Goal: Information Seeking & Learning: Learn about a topic

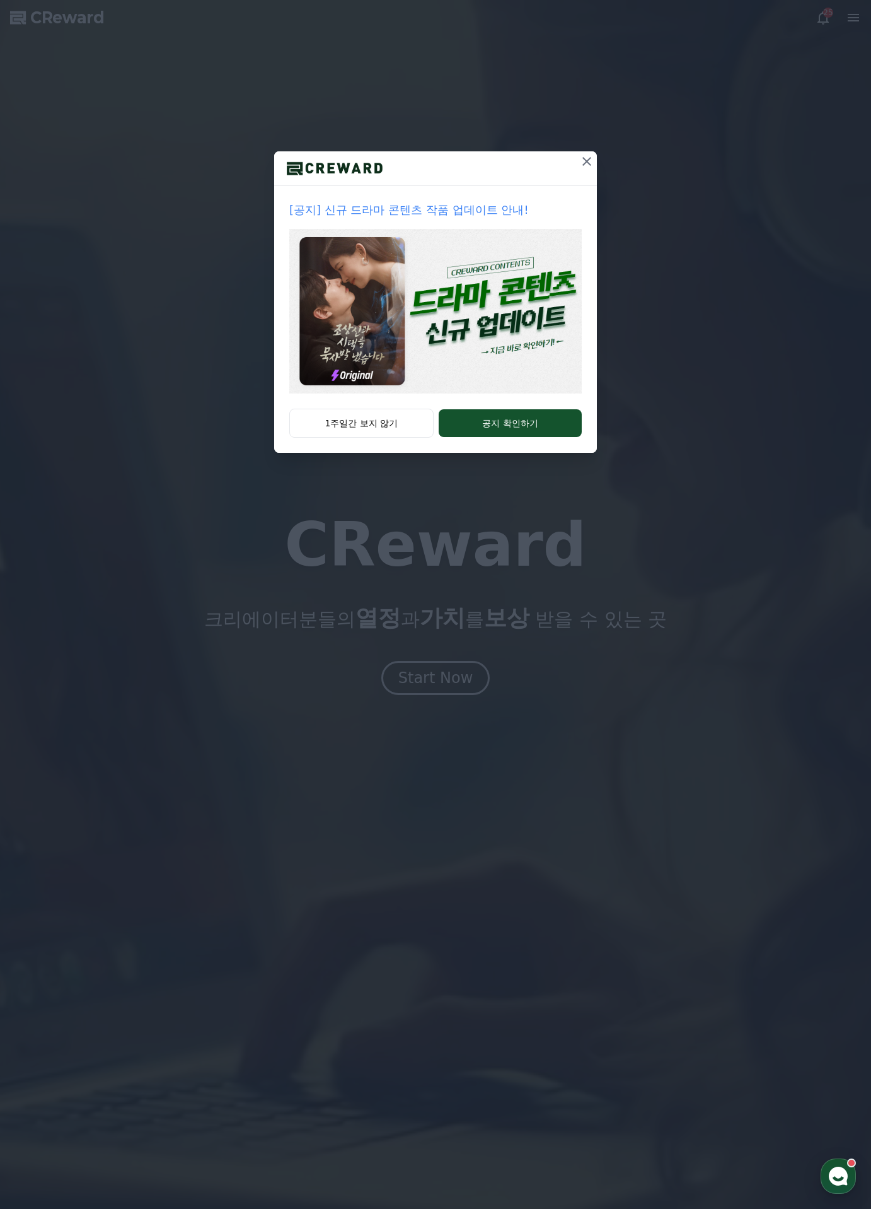
click at [584, 161] on icon at bounding box center [586, 161] width 15 height 15
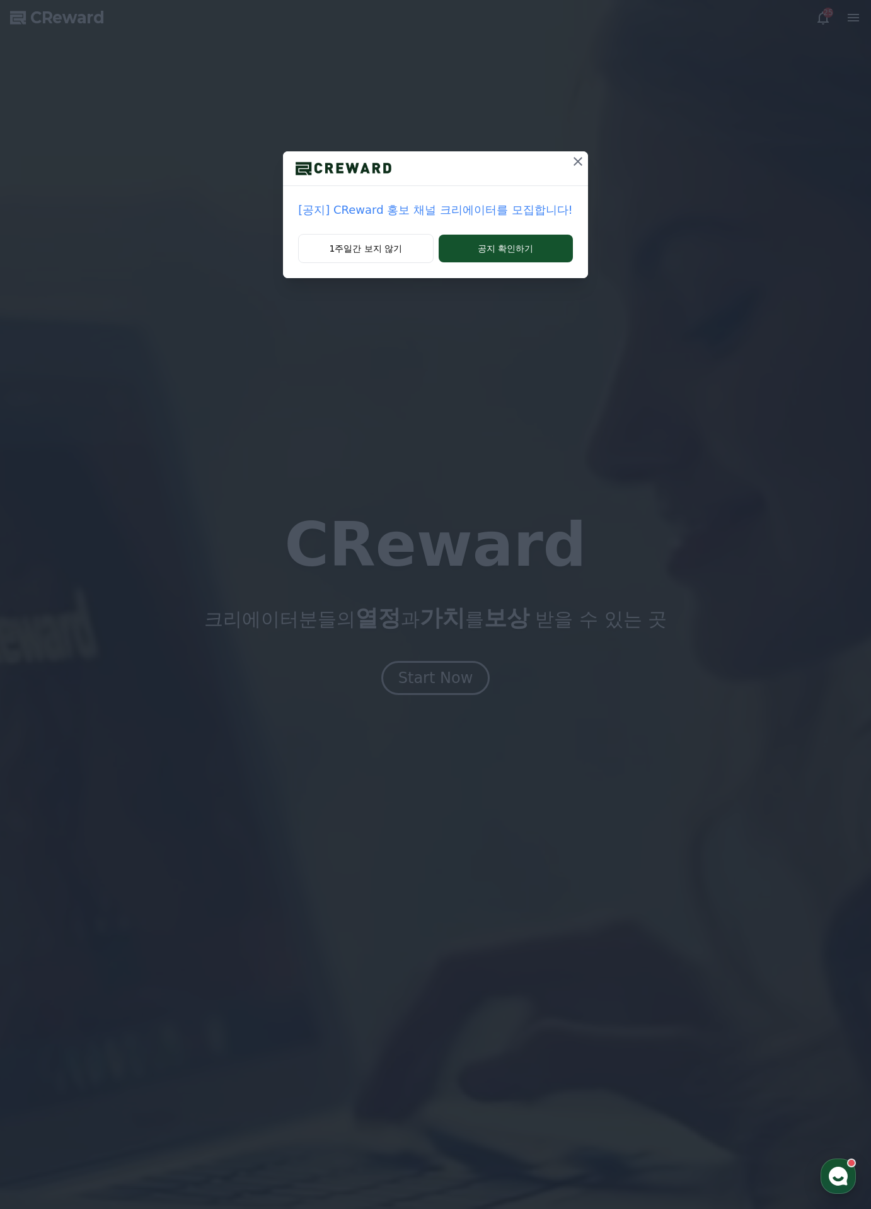
click at [576, 162] on icon at bounding box center [578, 161] width 9 height 9
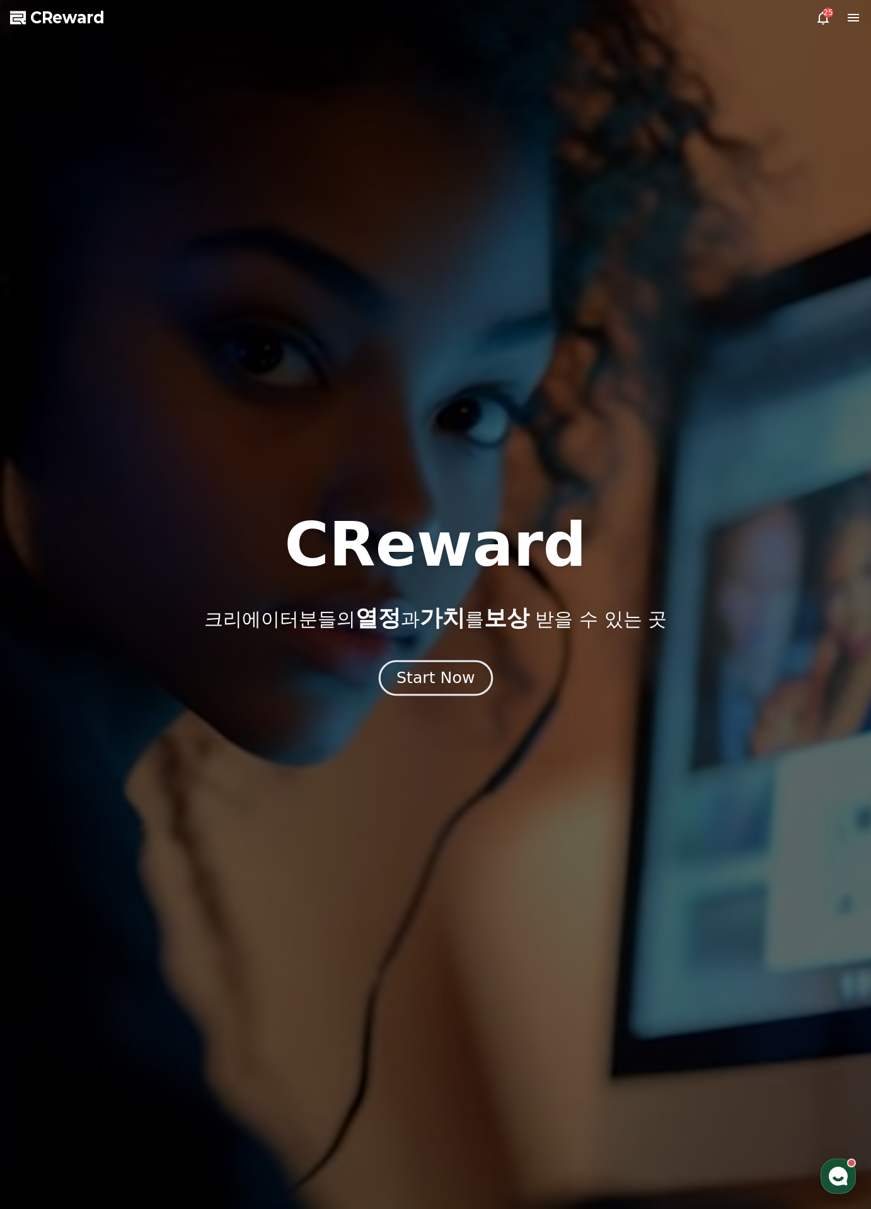
click at [412, 689] on button "Start Now" at bounding box center [435, 677] width 114 height 36
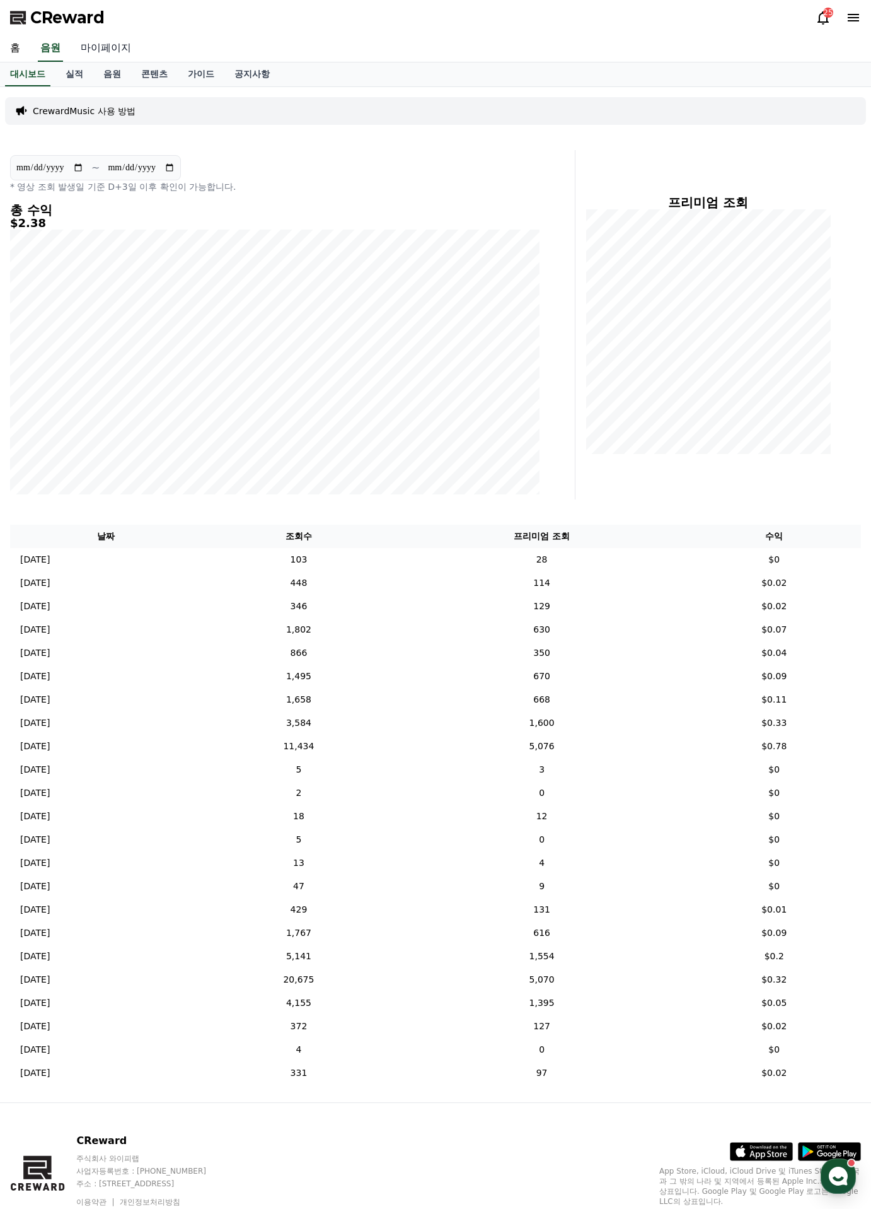
click at [91, 53] on link "마이페이지" at bounding box center [106, 48] width 71 height 26
select select "**********"
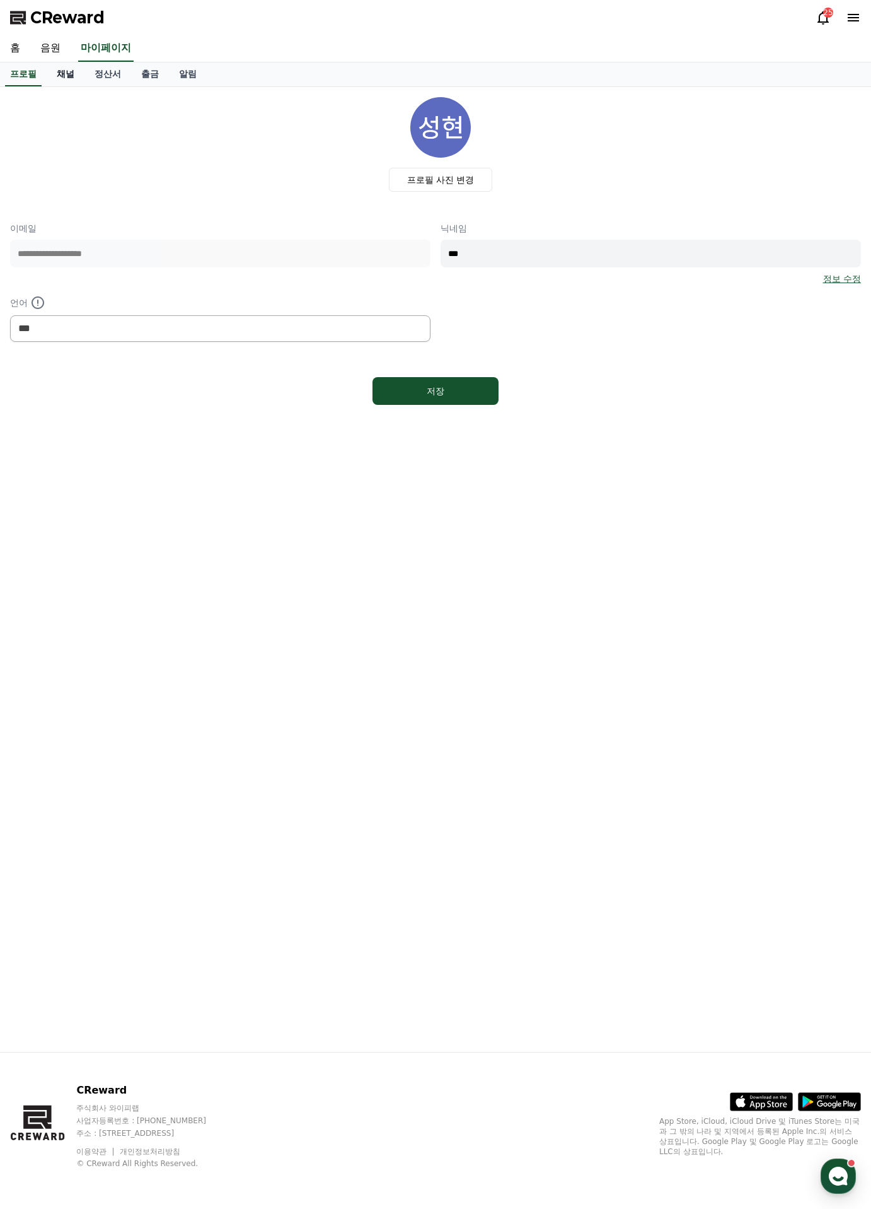
click at [73, 74] on link "채널" at bounding box center [66, 74] width 38 height 24
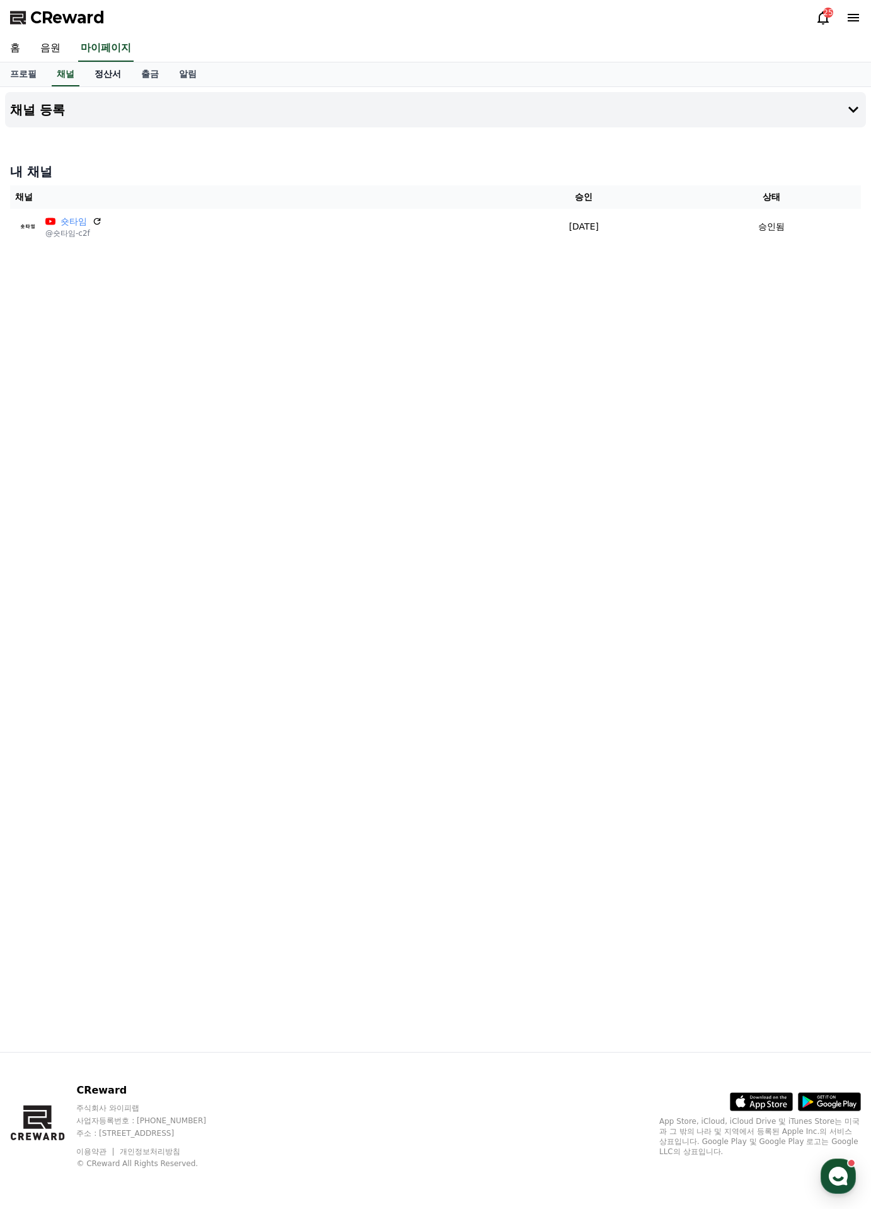
click at [107, 79] on link "정산서" at bounding box center [107, 74] width 47 height 24
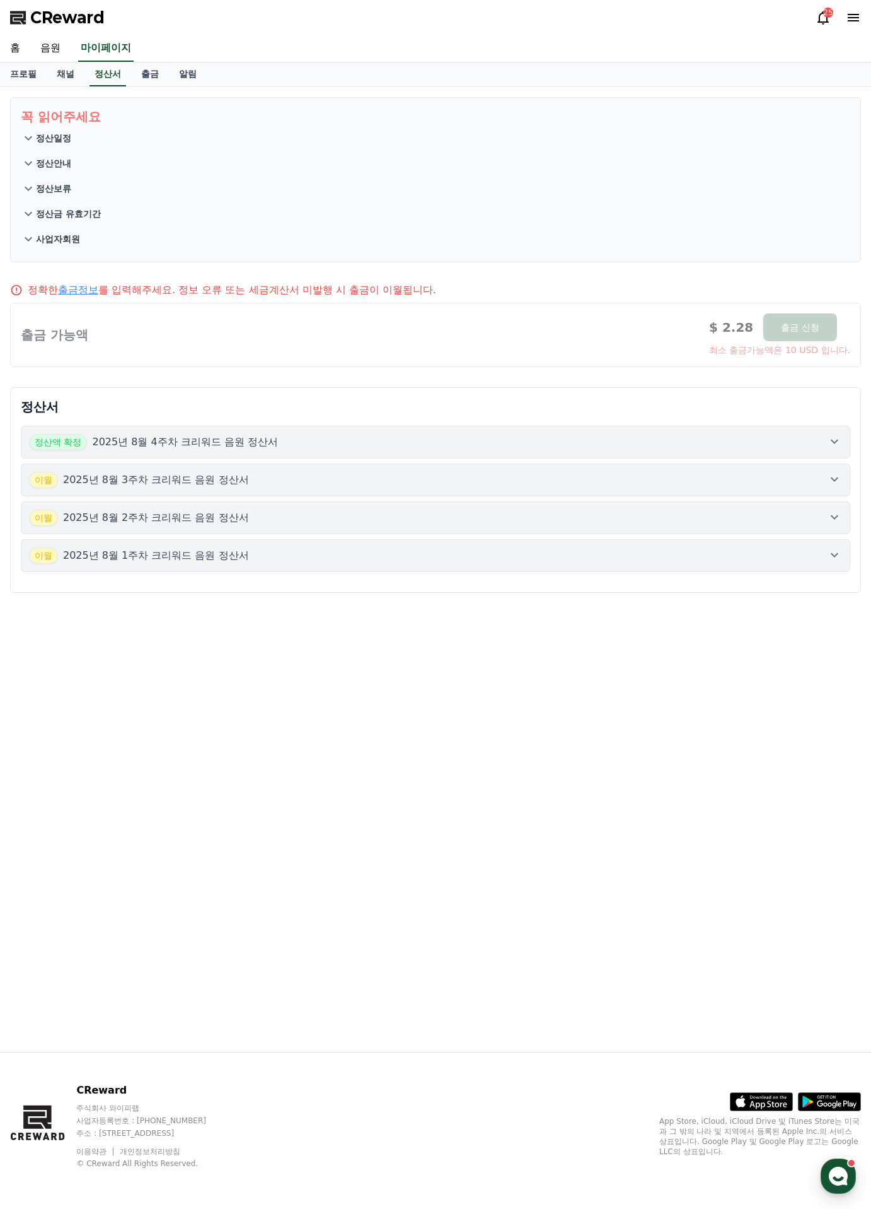
click at [69, 14] on span "CReward" at bounding box center [67, 18] width 74 height 20
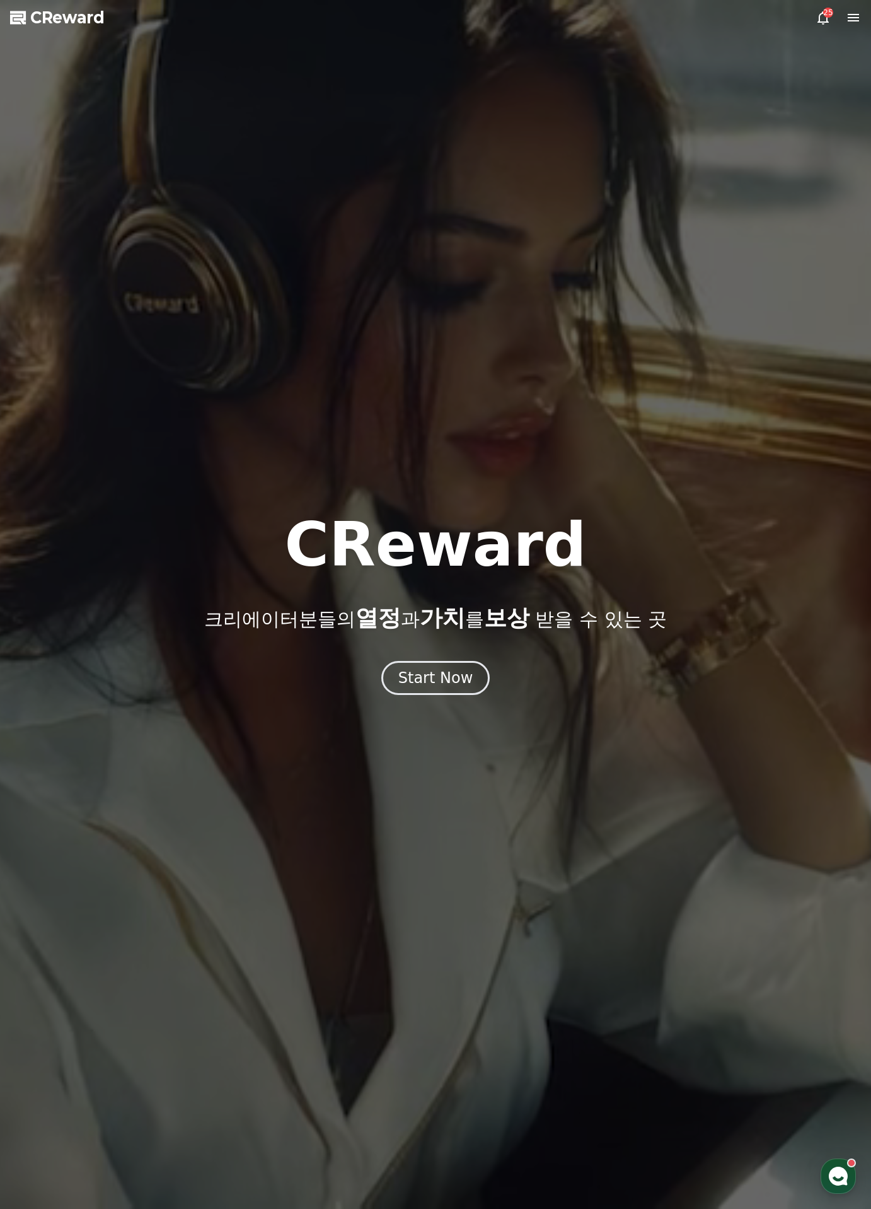
click at [821, 18] on icon at bounding box center [823, 17] width 15 height 15
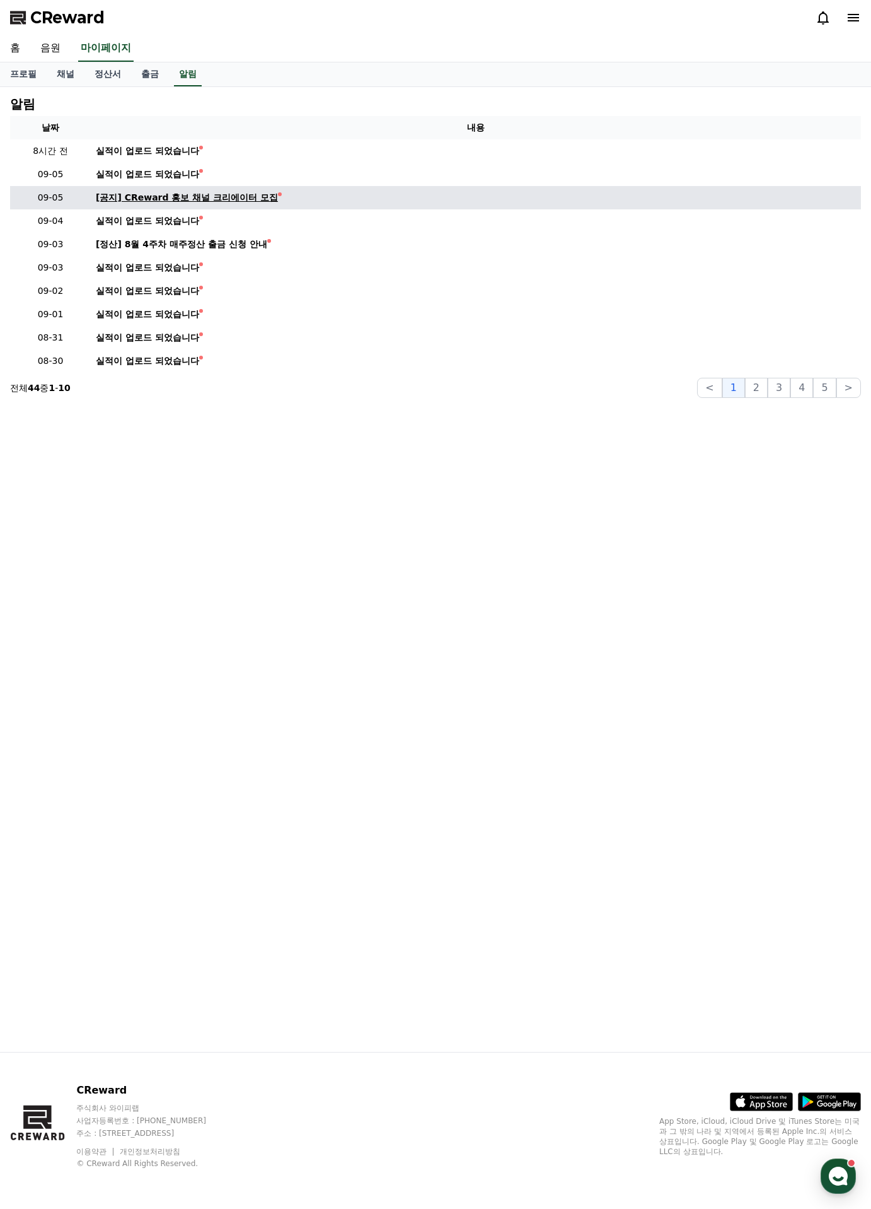
click at [241, 200] on div "[공지] CReward 홍보 채널 크리에이터 모집" at bounding box center [187, 197] width 182 height 13
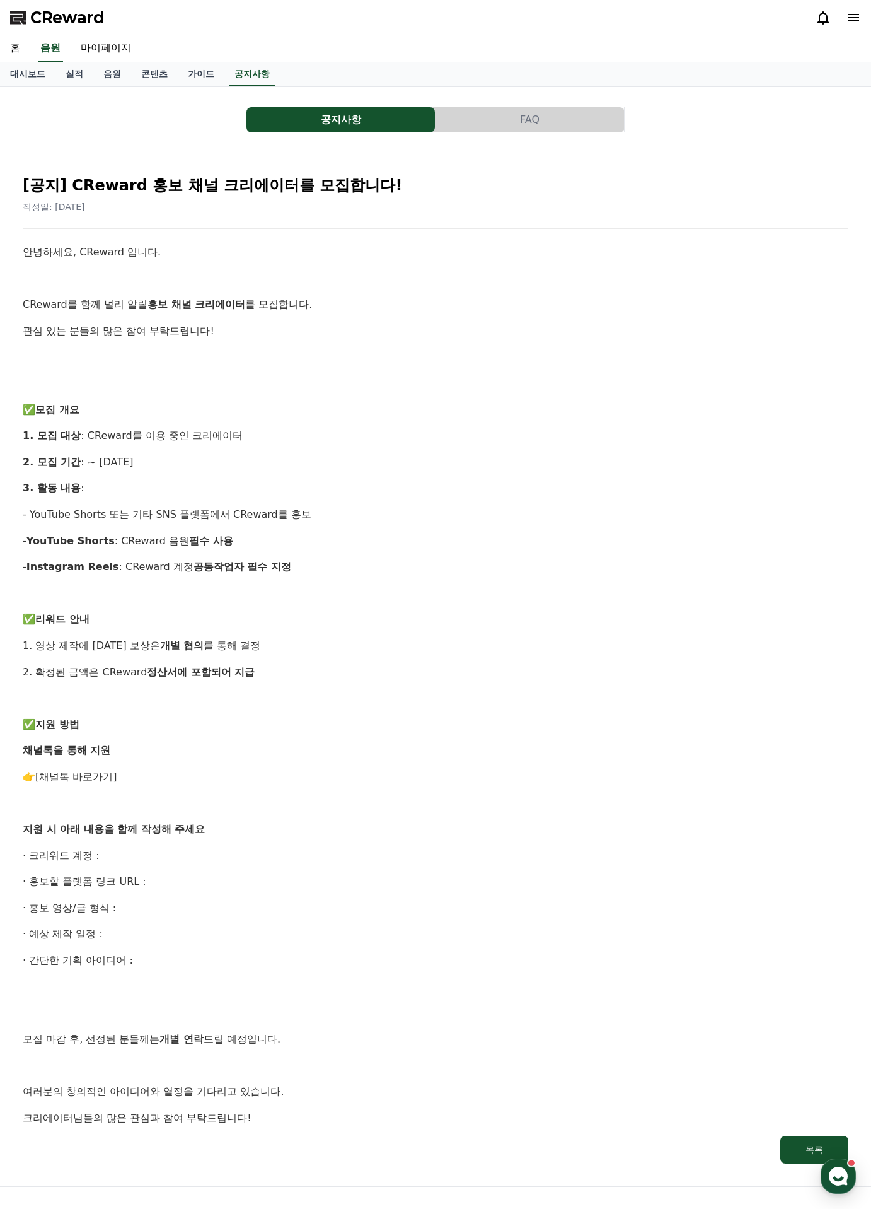
click at [95, 13] on span "CReward" at bounding box center [67, 18] width 74 height 20
